Goal: Transaction & Acquisition: Book appointment/travel/reservation

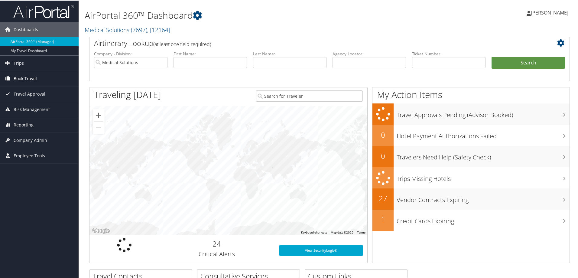
click at [24, 76] on span "Book Travel" at bounding box center [25, 77] width 23 height 15
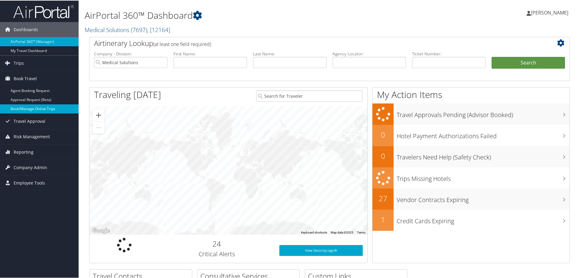
click at [32, 107] on link "Book/Manage Online Trips" at bounding box center [39, 108] width 79 height 9
